Goal: Transaction & Acquisition: Purchase product/service

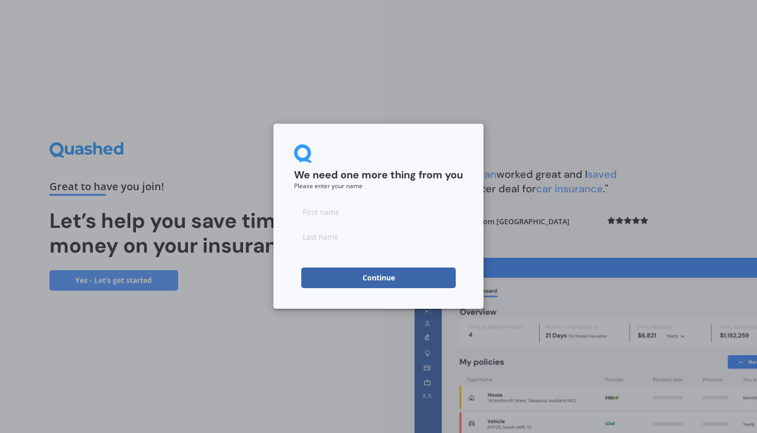
click at [324, 216] on input at bounding box center [378, 211] width 169 height 21
type input "[PERSON_NAME]"
drag, startPoint x: 309, startPoint y: 230, endPoint x: 308, endPoint y: 243, distance: 12.9
click at [308, 243] on input at bounding box center [378, 236] width 169 height 21
type input "[PERSON_NAME]"
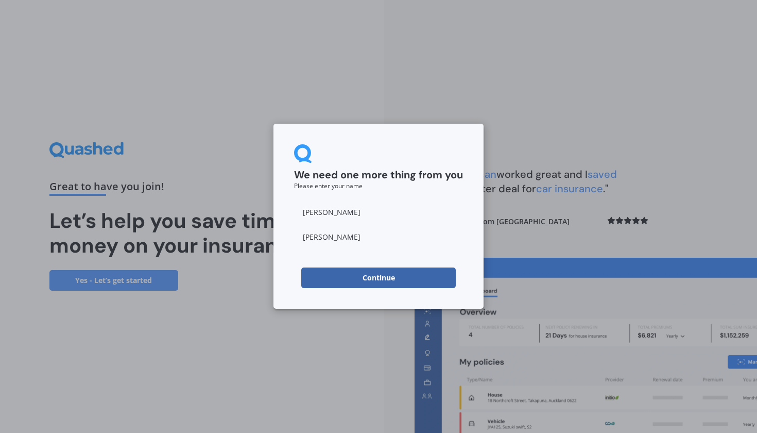
drag, startPoint x: 326, startPoint y: 255, endPoint x: 375, endPoint y: 276, distance: 53.3
click at [375, 276] on button "Continue" at bounding box center [378, 277] width 155 height 21
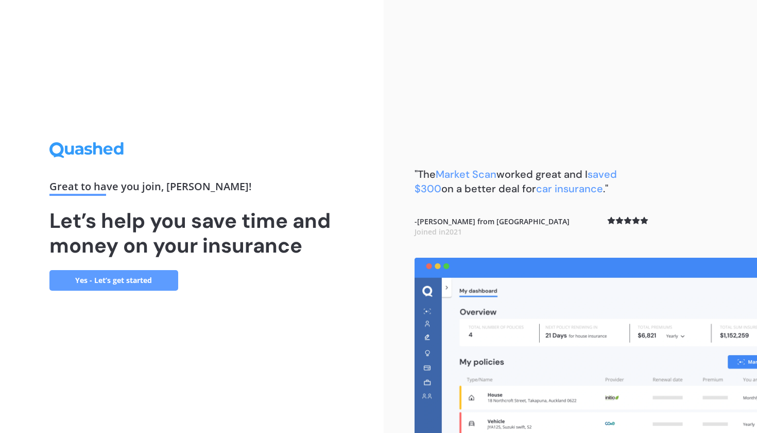
click at [121, 278] on link "Yes - Let’s get started" at bounding box center [113, 280] width 129 height 21
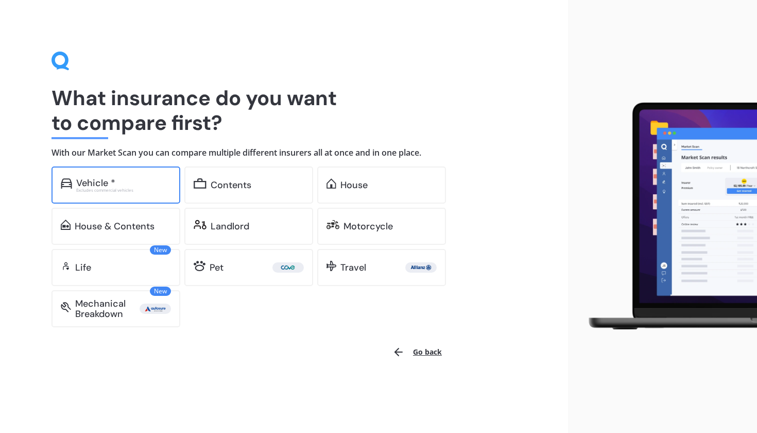
click at [80, 196] on div "Vehicle * Excludes commercial vehicles" at bounding box center [116, 184] width 129 height 37
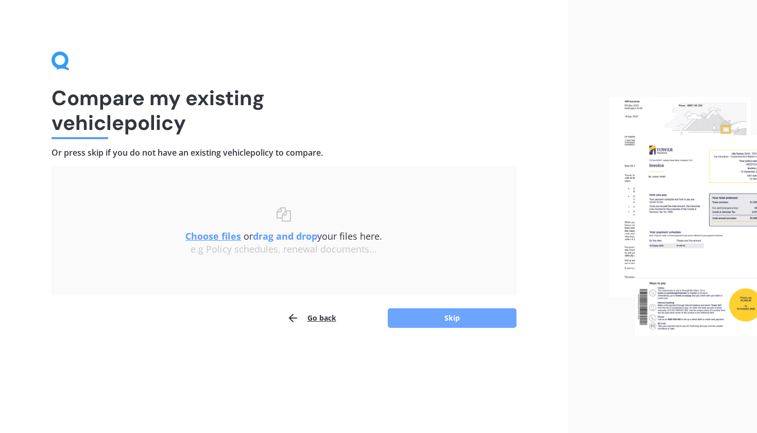
click at [429, 314] on button "Skip" at bounding box center [452, 318] width 129 height 20
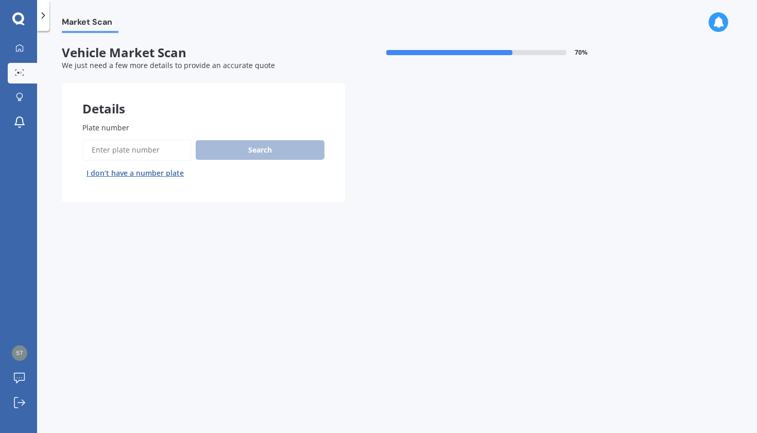
click at [137, 150] on input "Plate number" at bounding box center [136, 150] width 109 height 22
type input "kzr976"
click at [240, 145] on button "Search" at bounding box center [260, 150] width 129 height 20
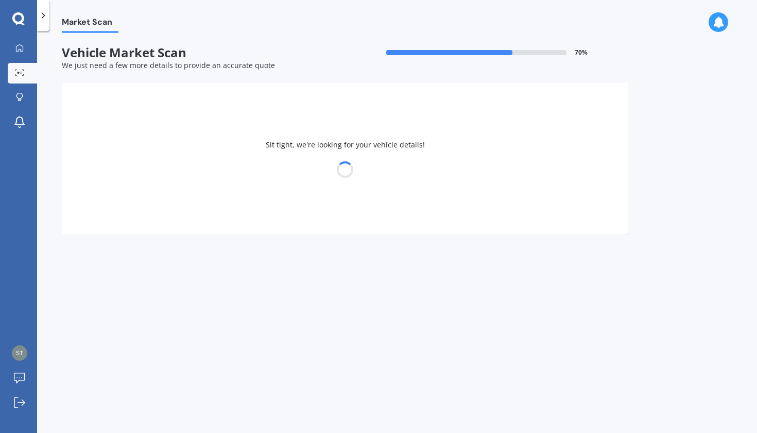
select select "SUZUKI"
select select "SWIFT"
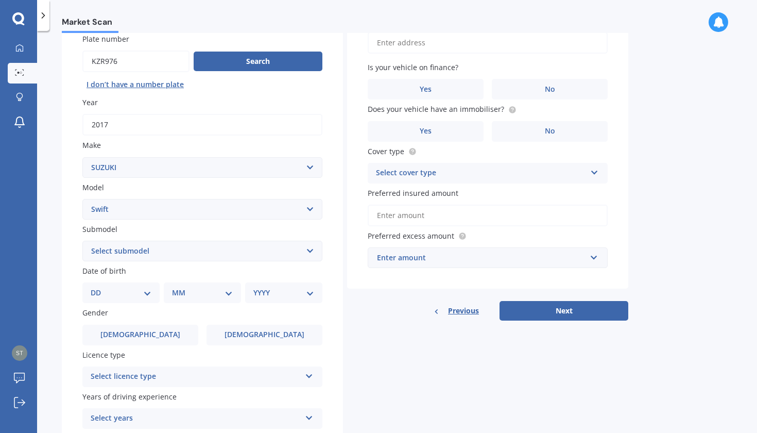
scroll to position [99, 0]
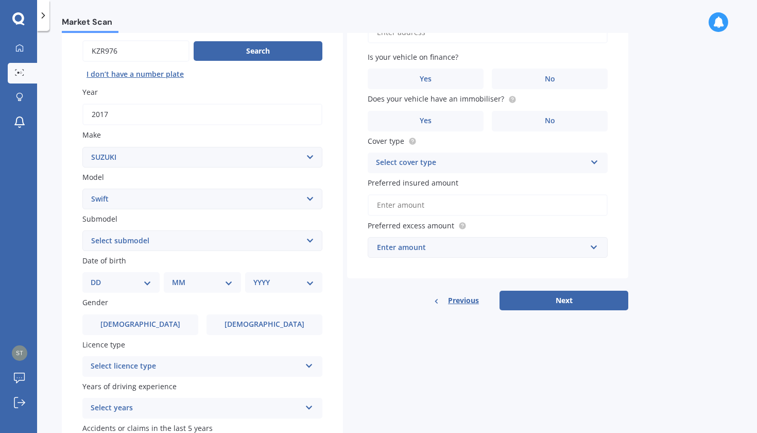
select select "24"
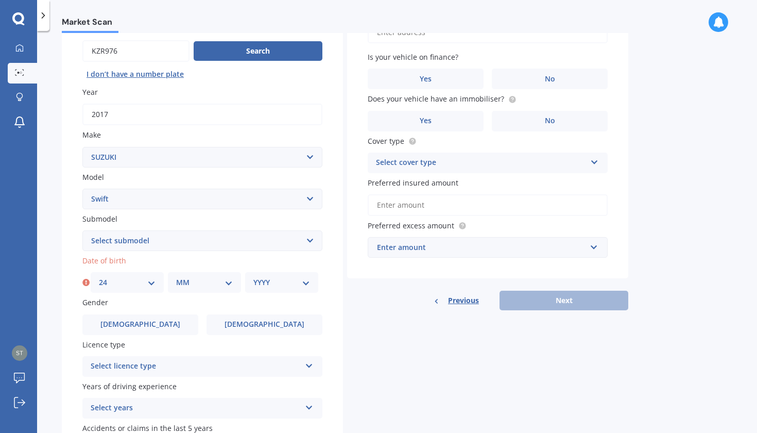
select select "07"
select select "2017"
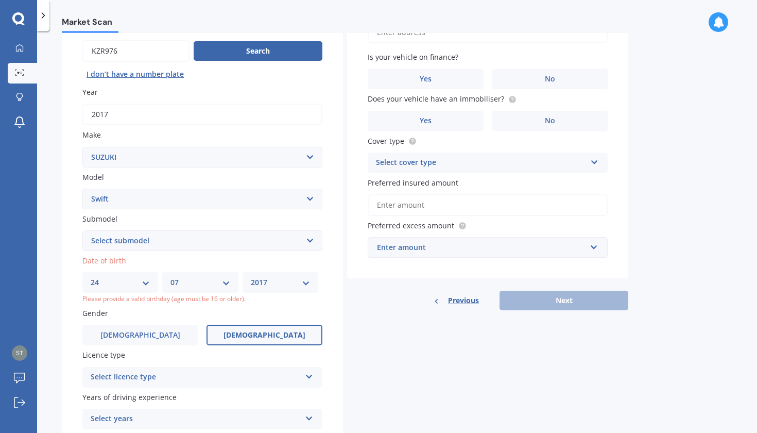
click at [228, 335] on label "[DEMOGRAPHIC_DATA]" at bounding box center [265, 335] width 116 height 21
click at [0, 0] on input "[DEMOGRAPHIC_DATA]" at bounding box center [0, 0] width 0 height 0
click at [174, 378] on div "Select licence type" at bounding box center [196, 377] width 210 height 12
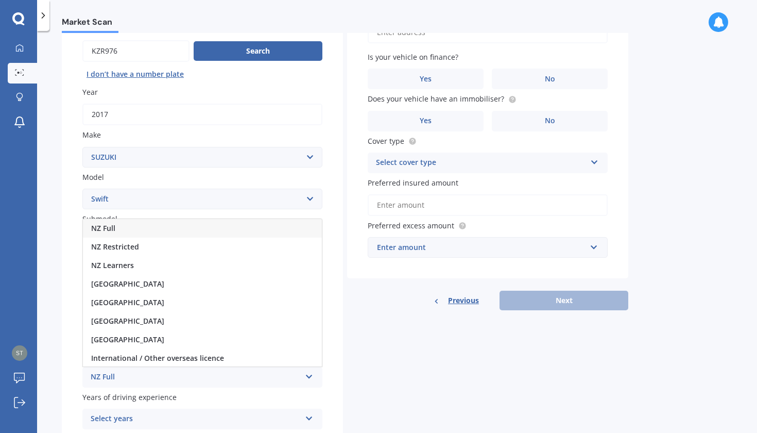
click at [140, 229] on div "NZ Full" at bounding box center [202, 228] width 239 height 19
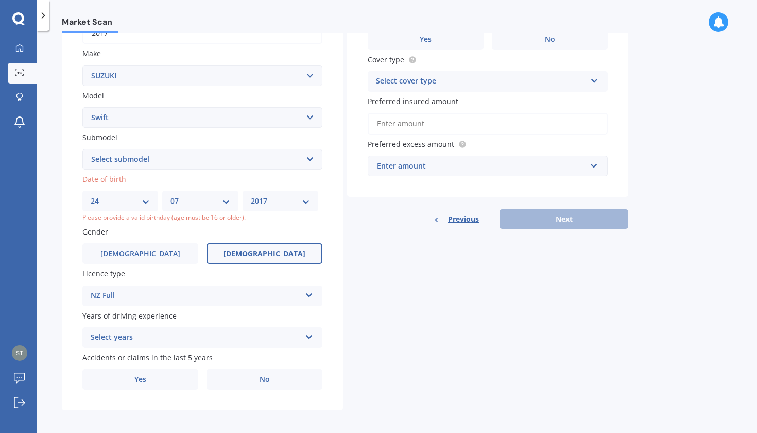
scroll to position [0, 0]
click at [168, 332] on div "Select years" at bounding box center [196, 337] width 210 height 12
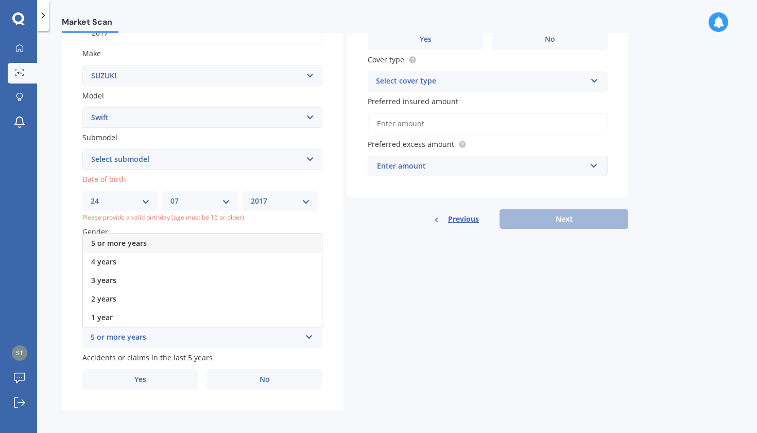
click at [162, 236] on div "5 or more years" at bounding box center [202, 243] width 239 height 19
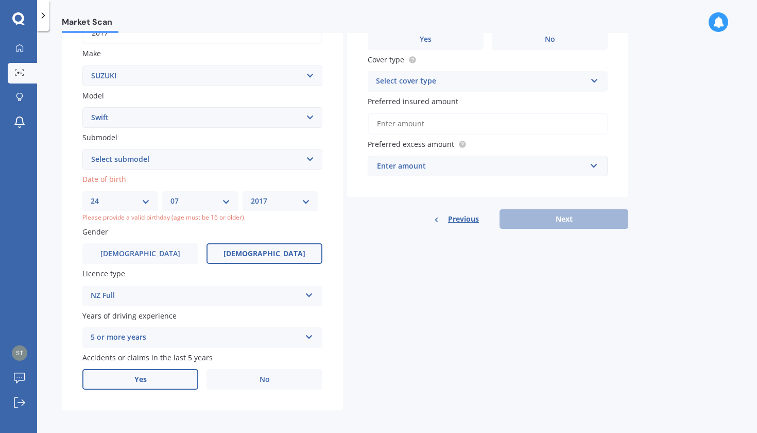
click at [150, 373] on label "Yes" at bounding box center [140, 379] width 116 height 21
click at [0, 0] on input "Yes" at bounding box center [0, 0] width 0 height 0
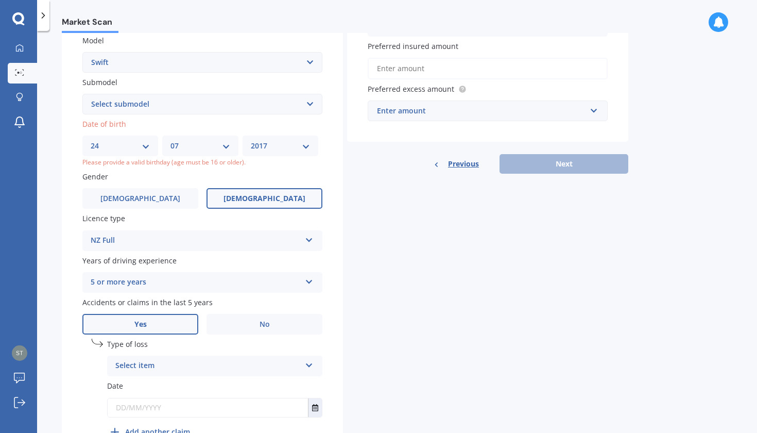
scroll to position [243, 0]
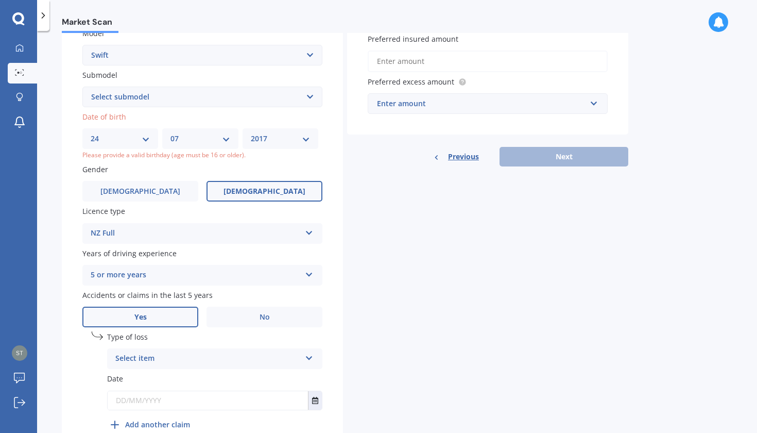
click at [232, 356] on div "Select item" at bounding box center [207, 358] width 185 height 12
click at [316, 315] on label "No" at bounding box center [265, 317] width 116 height 21
click at [0, 0] on input "No" at bounding box center [0, 0] width 0 height 0
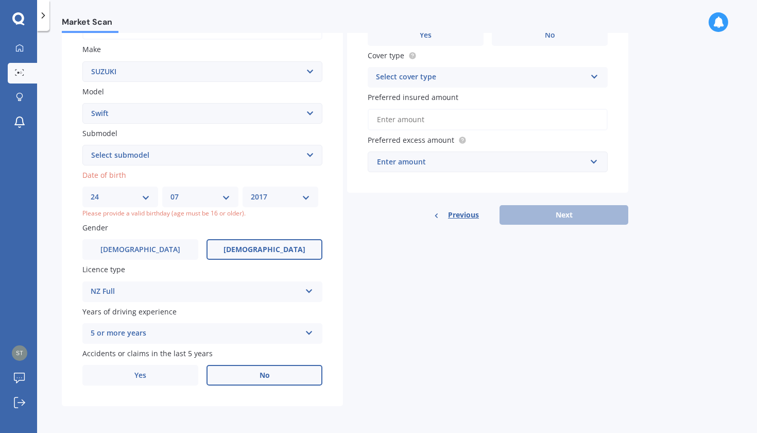
scroll to position [180, 0]
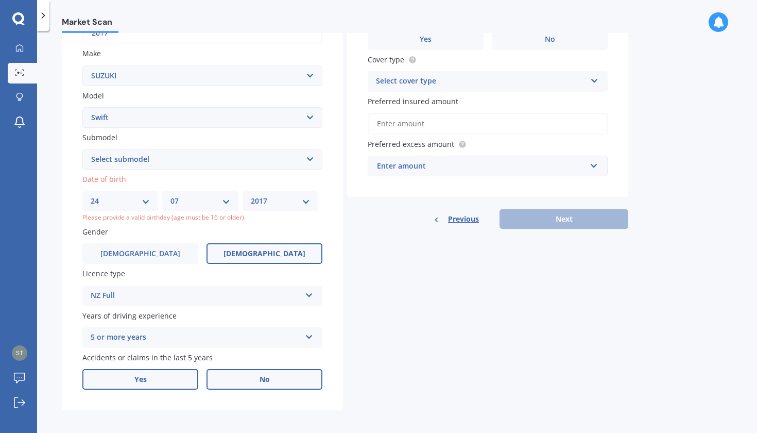
click at [169, 378] on label "Yes" at bounding box center [140, 379] width 116 height 21
click at [0, 0] on input "Yes" at bounding box center [0, 0] width 0 height 0
click at [307, 415] on icon at bounding box center [309, 418] width 9 height 7
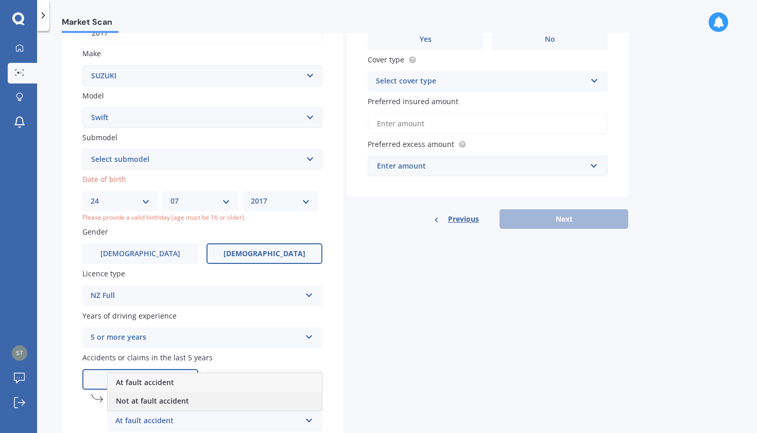
click at [230, 400] on div "Not at fault accident" at bounding box center [215, 401] width 214 height 19
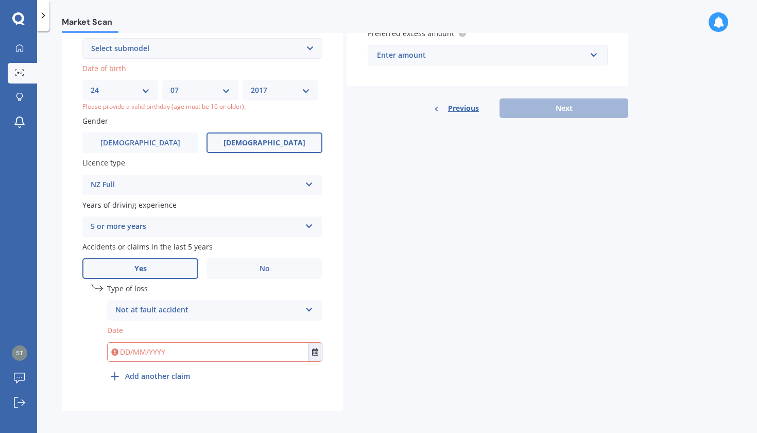
scroll to position [291, 0]
click at [131, 350] on input "text" at bounding box center [208, 352] width 200 height 19
type input "[DATE]"
click at [329, 320] on div "Plate number Search I don’t have a number plate Year [DATE] Make Select make AC…" at bounding box center [202, 111] width 281 height 601
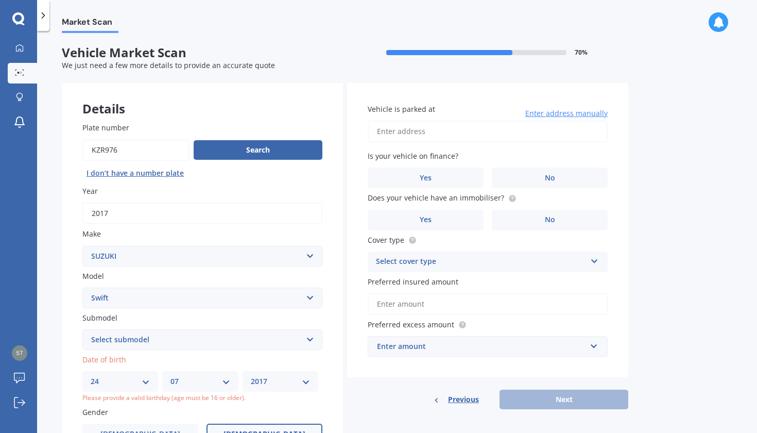
scroll to position [0, 0]
type input "[STREET_ADDRESS][PERSON_NAME]"
click at [450, 173] on label "Yes" at bounding box center [426, 177] width 116 height 21
click at [0, 0] on input "Yes" at bounding box center [0, 0] width 0 height 0
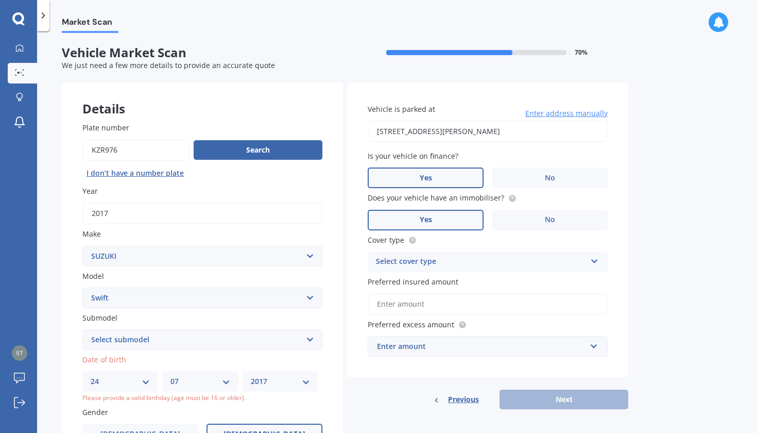
click at [462, 221] on label "Yes" at bounding box center [426, 220] width 116 height 21
click at [0, 0] on input "Yes" at bounding box center [0, 0] width 0 height 0
click at [442, 262] on div "Select cover type" at bounding box center [481, 262] width 210 height 12
click at [421, 283] on span "Comprehensive" at bounding box center [404, 282] width 55 height 10
click at [438, 307] on input "Preferred insured amount" at bounding box center [488, 304] width 240 height 22
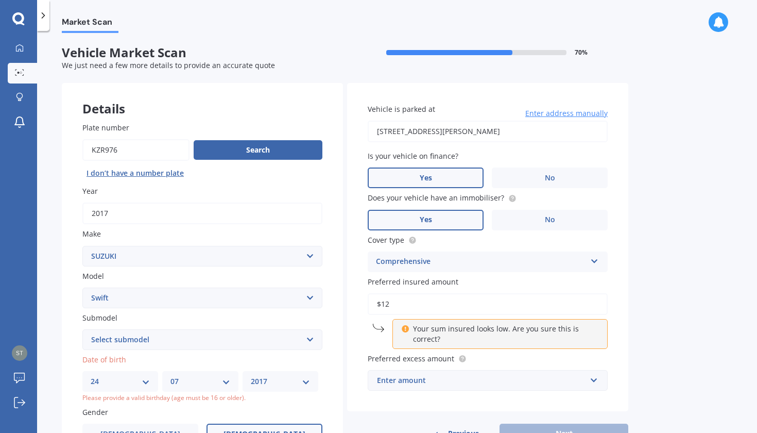
type input "$1"
type input "$14,000"
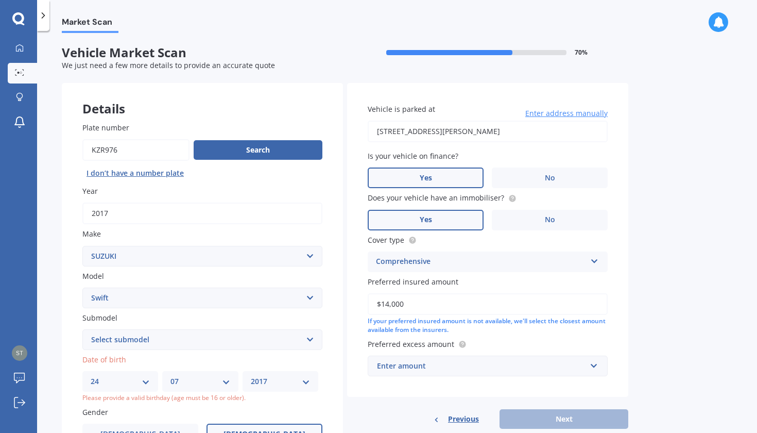
click at [486, 365] on div "Enter amount" at bounding box center [481, 365] width 209 height 11
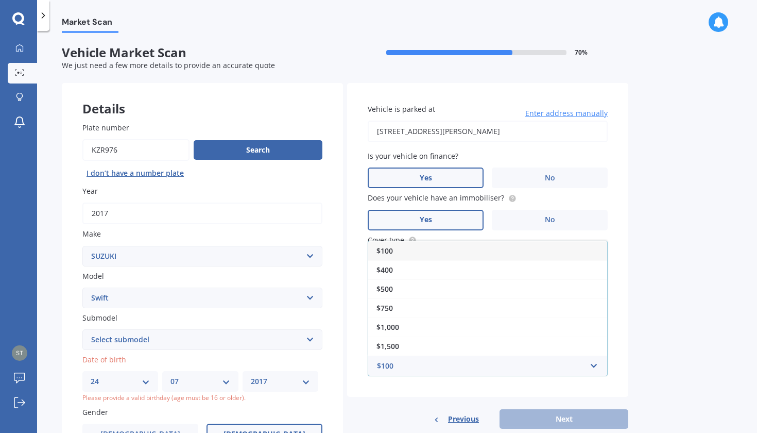
click at [652, 348] on div "Market Scan Vehicle Market Scan 70 % We just need a few more details to provide…" at bounding box center [397, 234] width 720 height 402
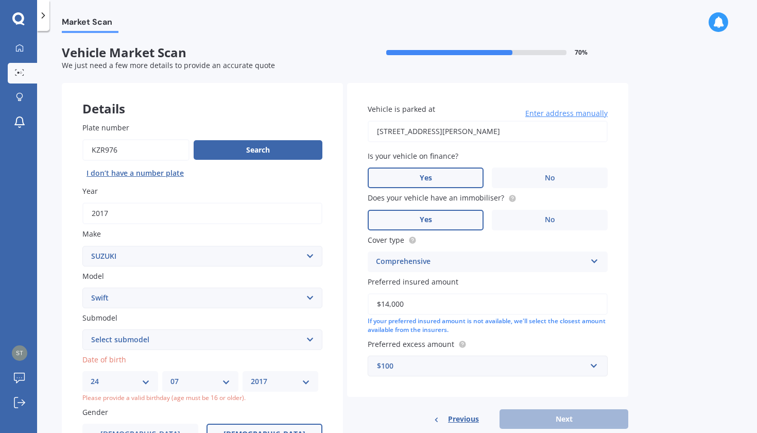
click at [571, 364] on div "$100" at bounding box center [481, 365] width 209 height 11
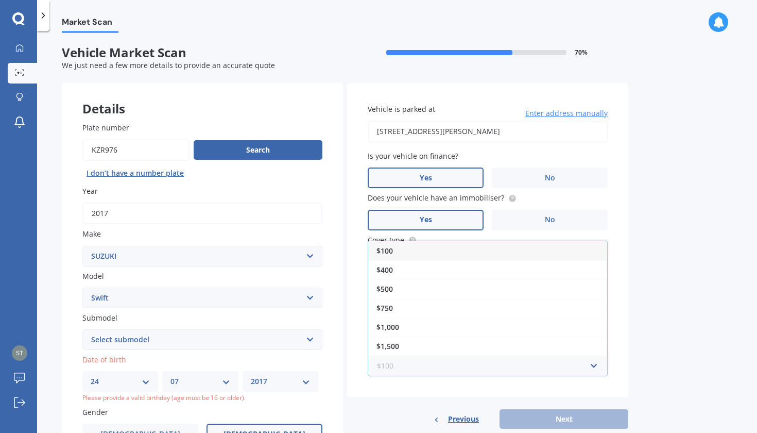
click at [597, 361] on input "text" at bounding box center [484, 366] width 231 height 20
click at [535, 283] on div "$500" at bounding box center [487, 288] width 239 height 19
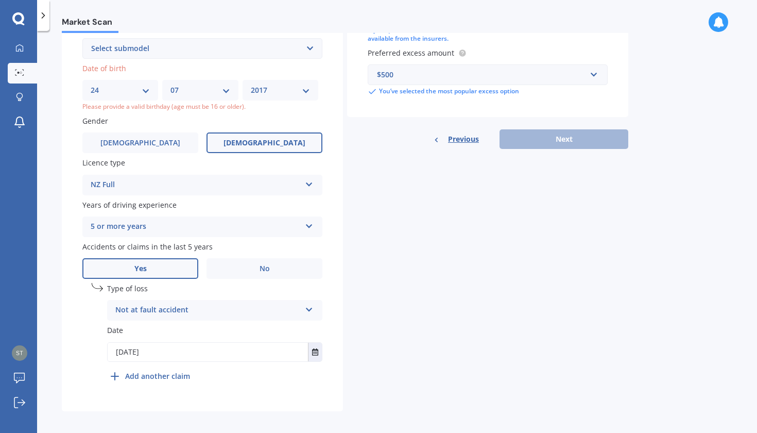
scroll to position [291, 0]
click at [530, 139] on div "Previous Next" at bounding box center [487, 140] width 281 height 20
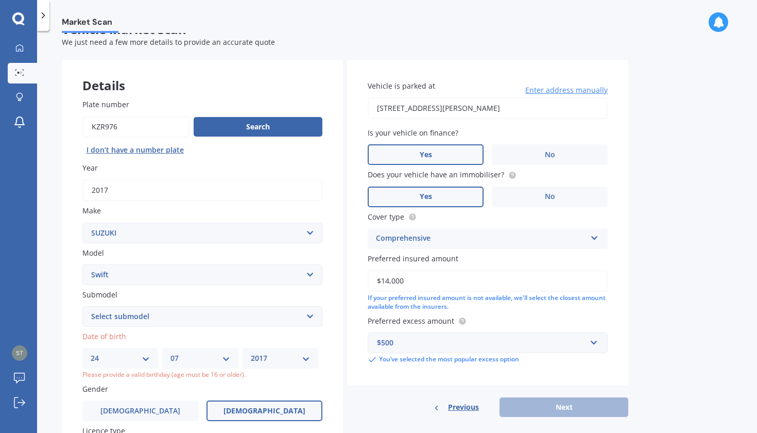
scroll to position [17, 0]
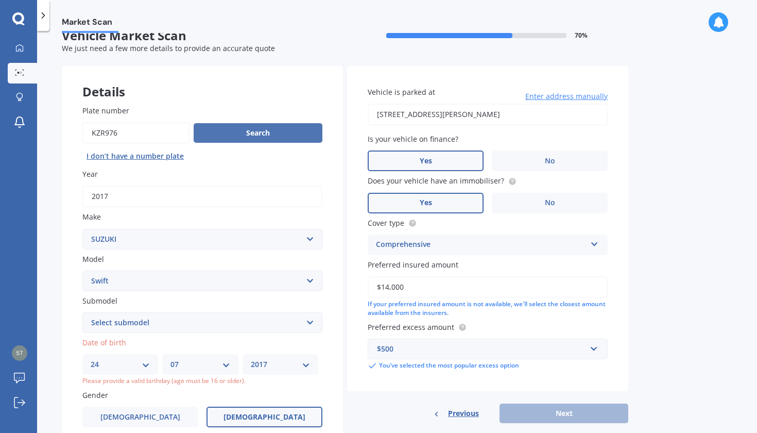
click at [258, 137] on button "Search" at bounding box center [258, 133] width 129 height 20
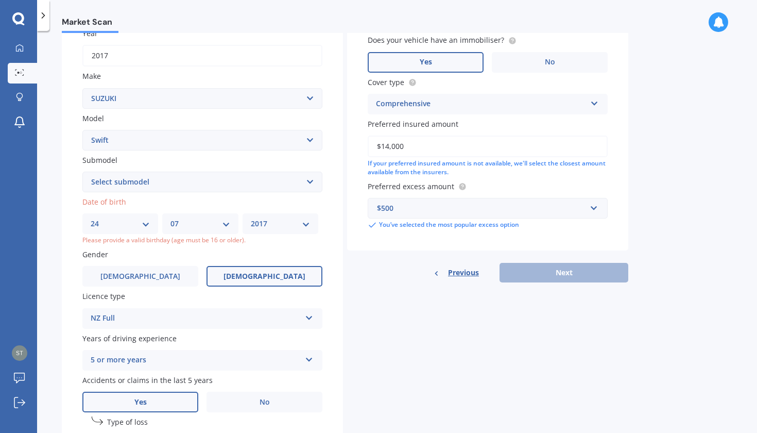
scroll to position [163, 0]
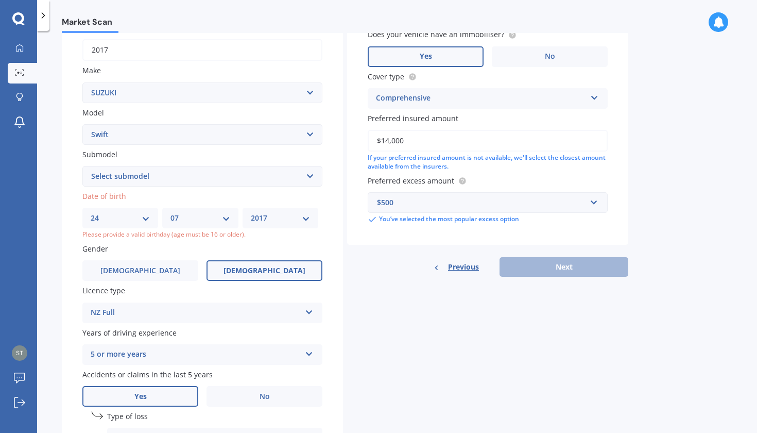
select select "1991"
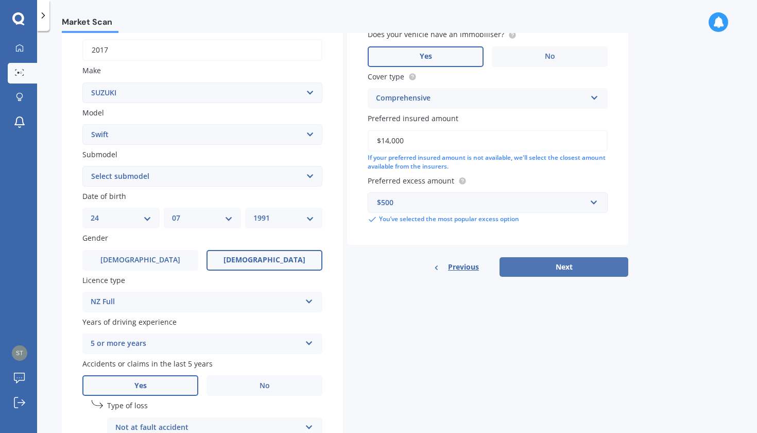
click at [553, 265] on button "Next" at bounding box center [564, 267] width 129 height 20
select select "GL"
click at [533, 265] on button "Next" at bounding box center [564, 267] width 129 height 20
select select "24"
select select "07"
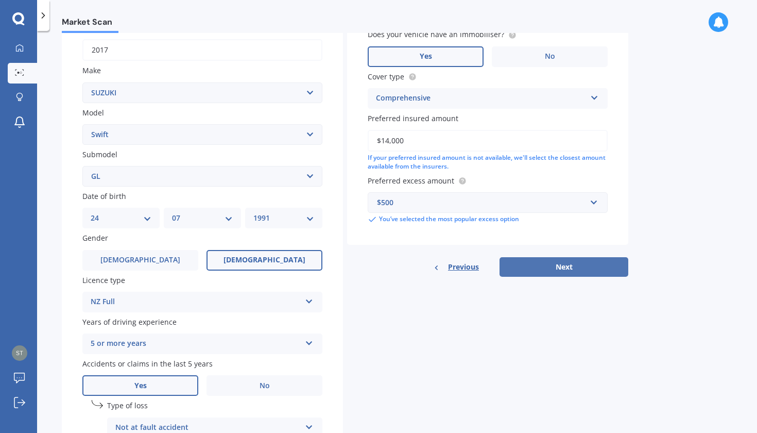
select select "1991"
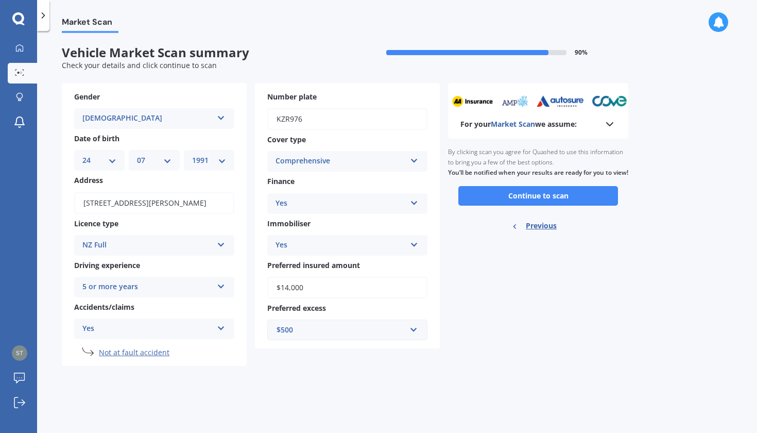
scroll to position [0, 0]
click at [539, 205] on button "Continue to scan" at bounding box center [538, 196] width 160 height 20
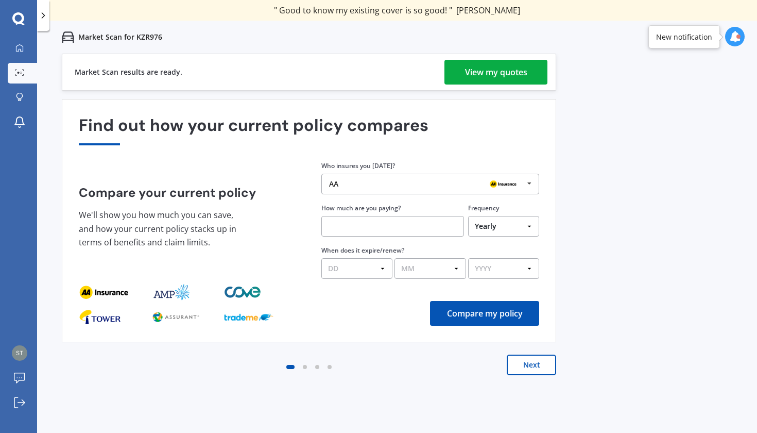
click at [473, 75] on div "View my quotes" at bounding box center [496, 72] width 62 height 25
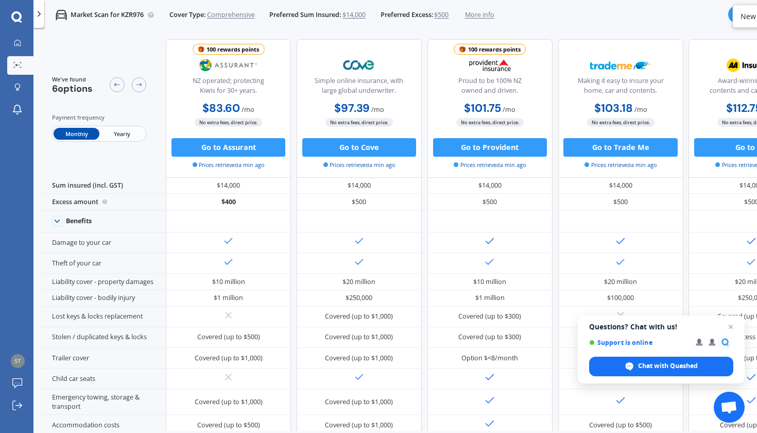
click at [119, 131] on span "Yearly" at bounding box center [121, 134] width 45 height 12
click at [72, 131] on span "Monthly" at bounding box center [76, 134] width 45 height 12
click at [488, 12] on span "More info" at bounding box center [479, 14] width 29 height 9
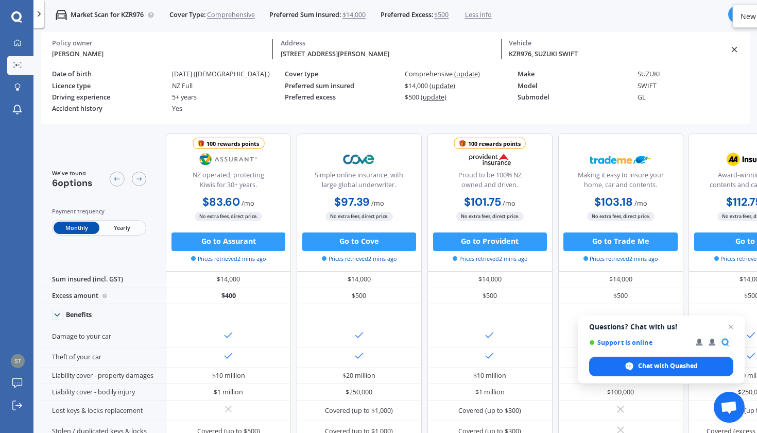
click at [487, 21] on div "Market Scan for KZR976 Cover Type: Comprehensive Preferred Sum Insured: $14,000…" at bounding box center [267, 15] width 447 height 30
click at [446, 15] on span "$500" at bounding box center [441, 14] width 14 height 9
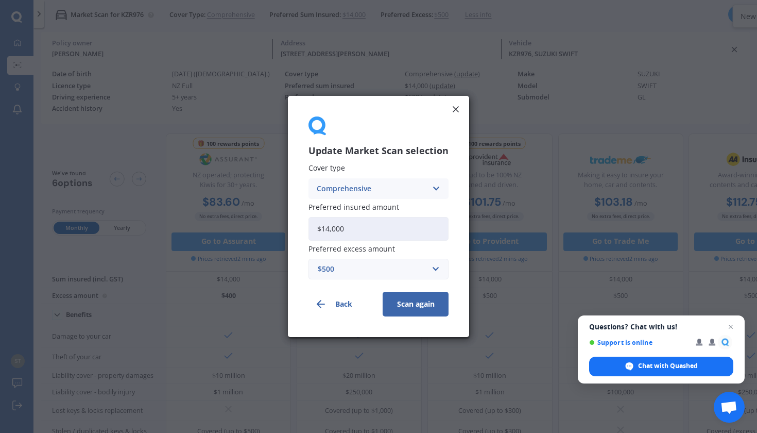
click at [446, 15] on div "Update Market Scan selection Cover type Comprehensive Comprehensive Third Party…" at bounding box center [378, 216] width 757 height 433
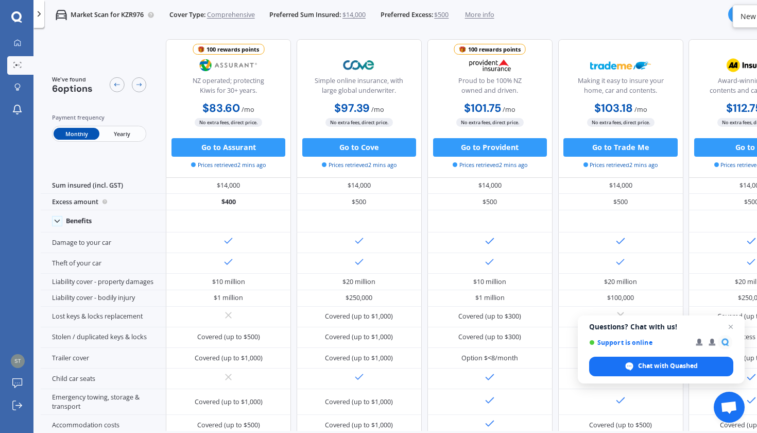
click at [446, 15] on span "$500" at bounding box center [441, 14] width 14 height 9
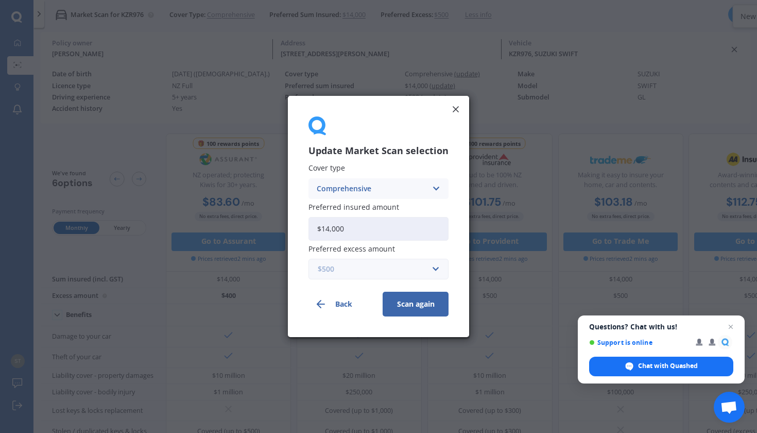
drag, startPoint x: 446, startPoint y: 15, endPoint x: 430, endPoint y: 266, distance: 250.8
click at [430, 266] on input "text" at bounding box center [375, 269] width 131 height 20
click at [433, 268] on input "text" at bounding box center [375, 269] width 131 height 20
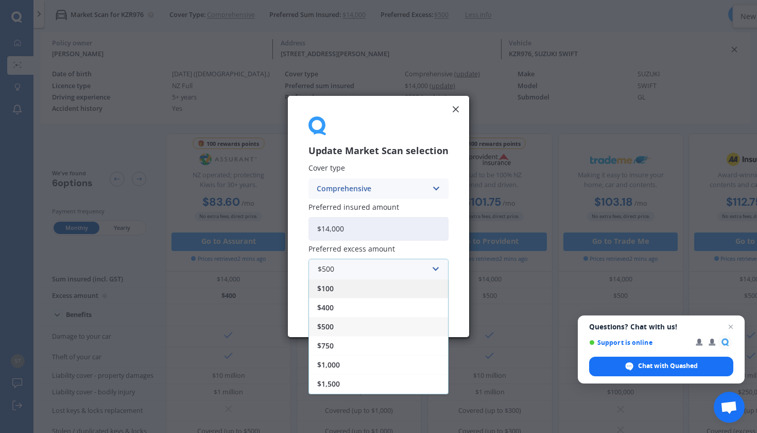
drag, startPoint x: 405, startPoint y: 280, endPoint x: 429, endPoint y: 271, distance: 25.3
click at [404, 280] on div "$100" at bounding box center [378, 288] width 139 height 19
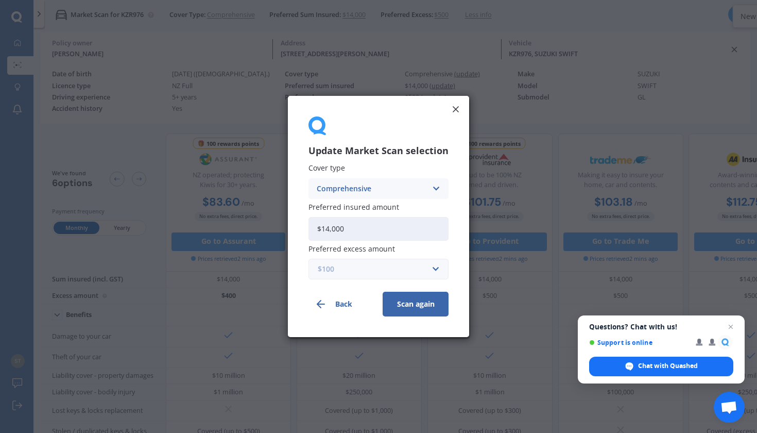
click at [428, 270] on input "text" at bounding box center [375, 269] width 131 height 20
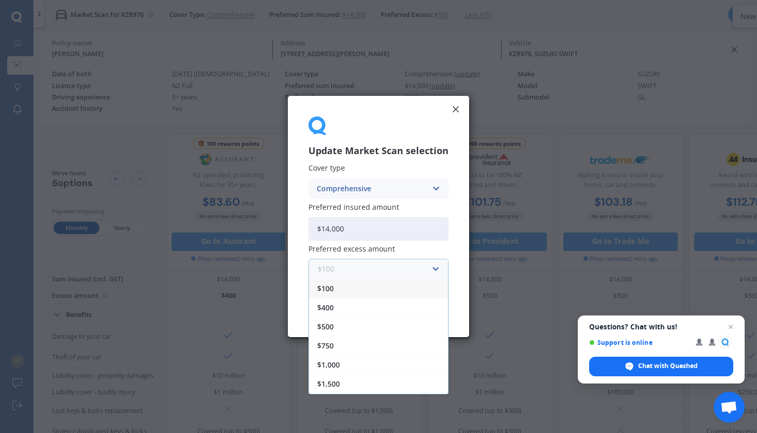
click at [427, 270] on input "text" at bounding box center [375, 269] width 131 height 20
click at [730, 328] on span "Open chat" at bounding box center [731, 326] width 13 height 13
click at [444, 16] on div "Update Market Scan selection Cover type Comprehensive Comprehensive Third Party…" at bounding box center [378, 216] width 757 height 433
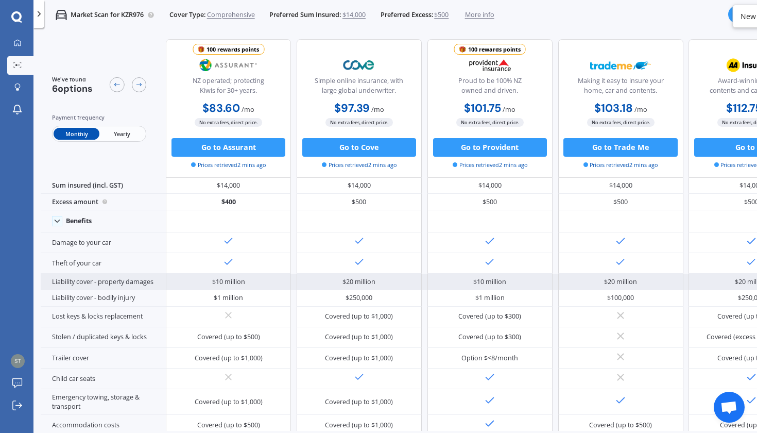
click at [436, 268] on div at bounding box center [490, 263] width 125 height 21
click at [366, 273] on div at bounding box center [359, 263] width 125 height 21
click at [342, 267] on div at bounding box center [359, 263] width 125 height 21
click at [434, 267] on div at bounding box center [490, 263] width 125 height 21
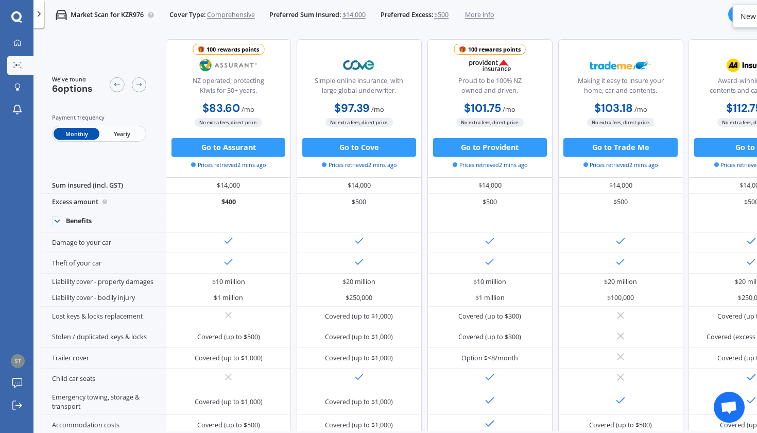
click at [447, 15] on span "$500" at bounding box center [441, 14] width 14 height 9
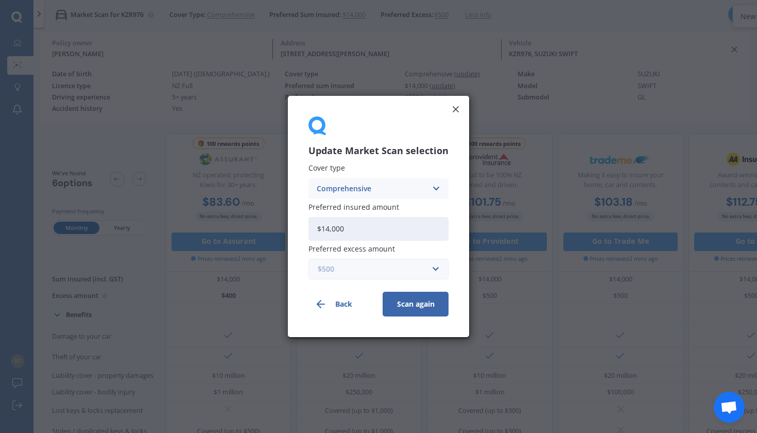
click at [432, 270] on input "text" at bounding box center [375, 269] width 131 height 20
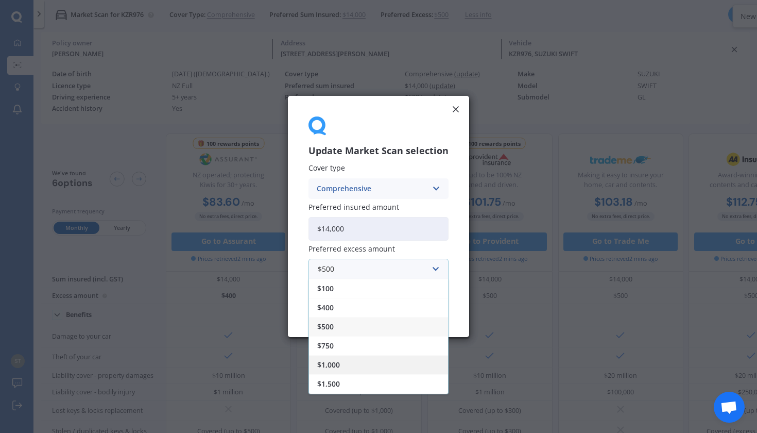
click at [340, 367] on span "$1,000" at bounding box center [328, 364] width 23 height 7
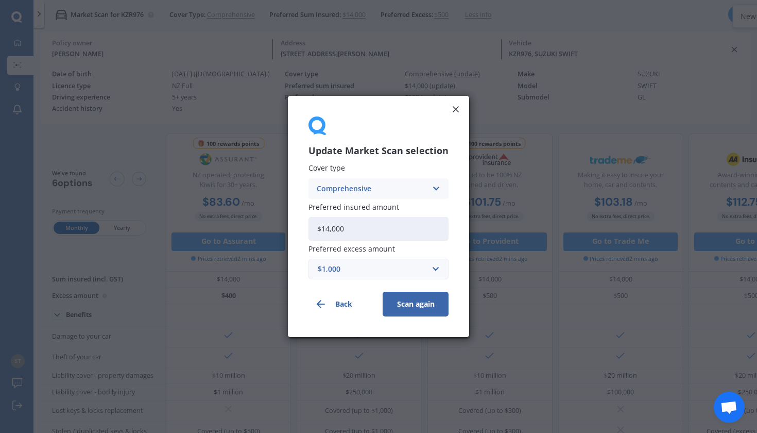
click at [421, 307] on button "Scan again" at bounding box center [416, 304] width 66 height 25
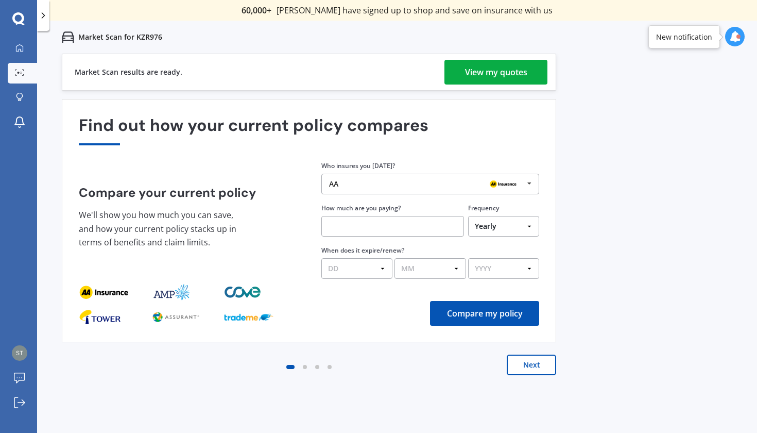
click at [490, 69] on div "View my quotes" at bounding box center [496, 72] width 62 height 25
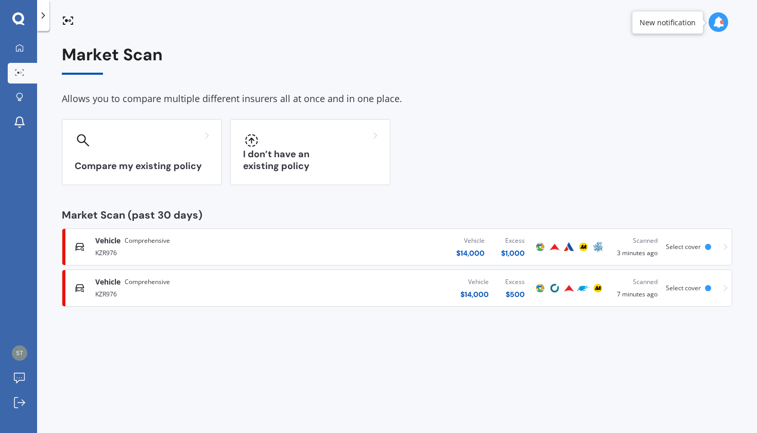
click at [722, 246] on html "We are experiencing high volume of Market Scans . Just a heads up we will have …" at bounding box center [378, 216] width 757 height 433
click at [681, 245] on div "Market Scan Allows you to compare multiple different insurers all at once and i…" at bounding box center [397, 234] width 720 height 402
click at [132, 246] on div "KZR976" at bounding box center [199, 252] width 209 height 12
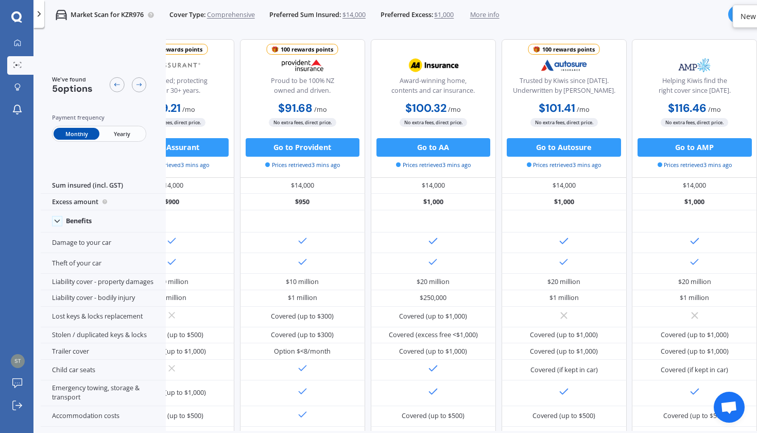
scroll to position [0, 66]
